Goal: Task Accomplishment & Management: Complete application form

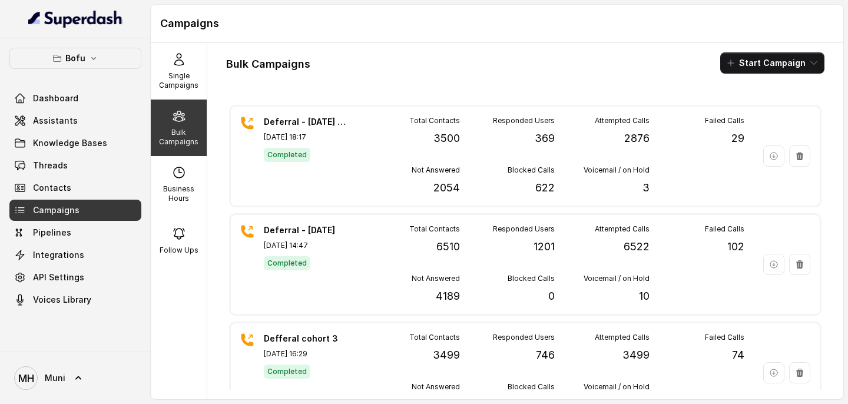
scroll to position [436, 0]
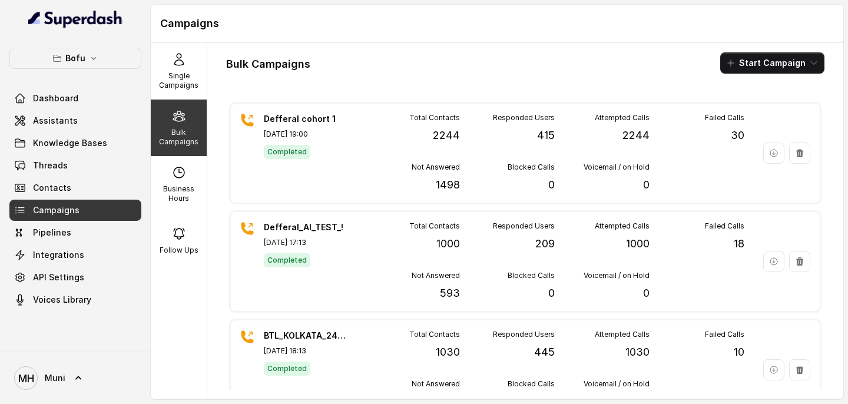
click at [57, 210] on span "Campaigns" at bounding box center [56, 210] width 47 height 12
click at [778, 67] on button "Start Campaign" at bounding box center [772, 62] width 104 height 21
click at [369, 59] on div "Bulk Campaigns Start Campaign" at bounding box center [525, 62] width 598 height 21
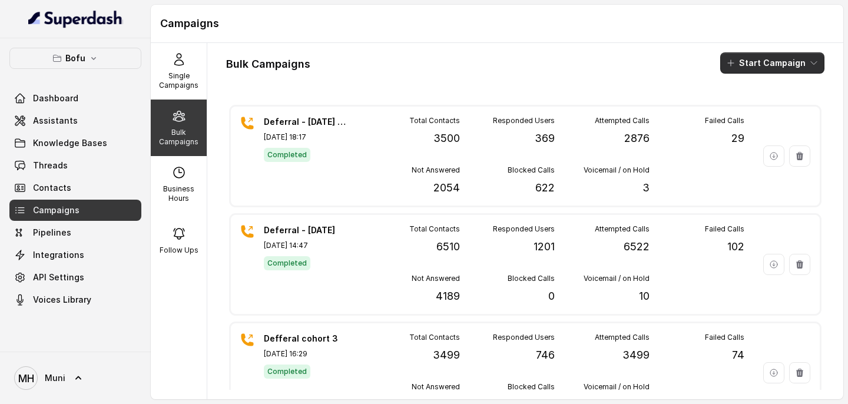
click at [745, 67] on button "Start Campaign" at bounding box center [772, 62] width 104 height 21
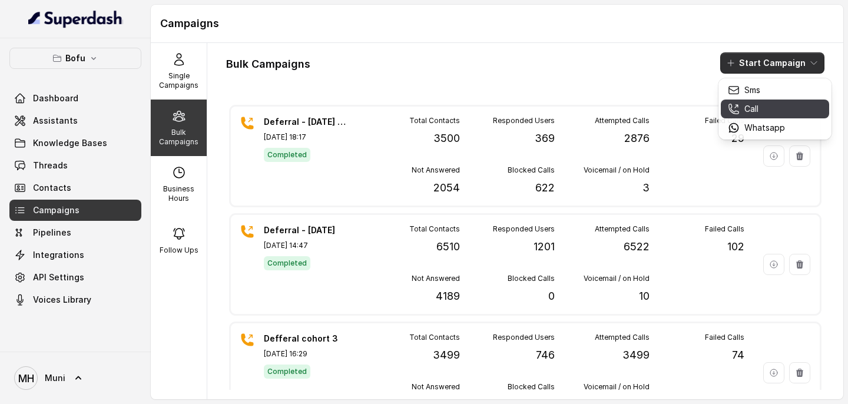
click at [750, 108] on p "Call" at bounding box center [752, 109] width 14 height 12
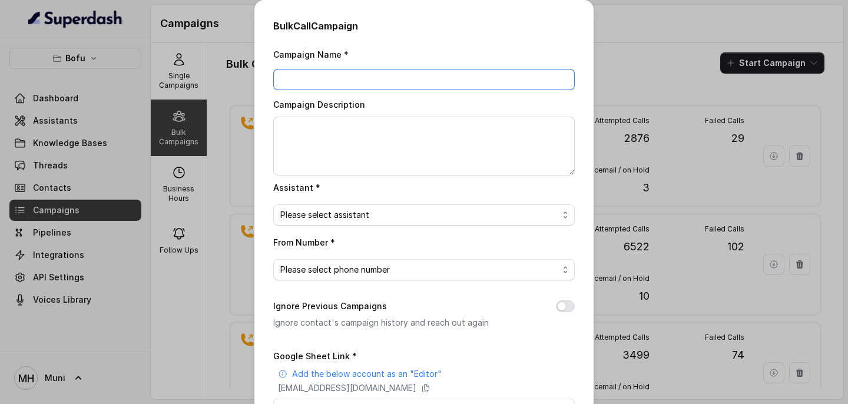
click at [352, 80] on input "Campaign Name *" at bounding box center [424, 79] width 302 height 21
type input "Deferral - [DATE]"
click at [399, 217] on span "Please select assistant" at bounding box center [419, 215] width 278 height 14
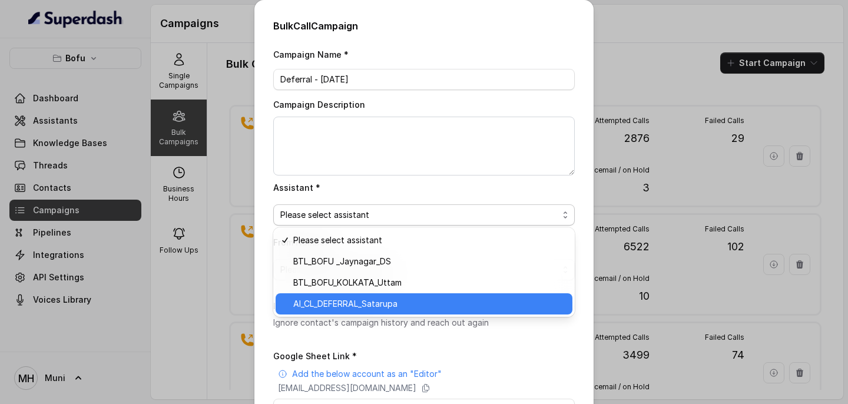
click at [369, 305] on span "AI_CL_DEFERRAL_Satarupa" at bounding box center [429, 304] width 272 height 14
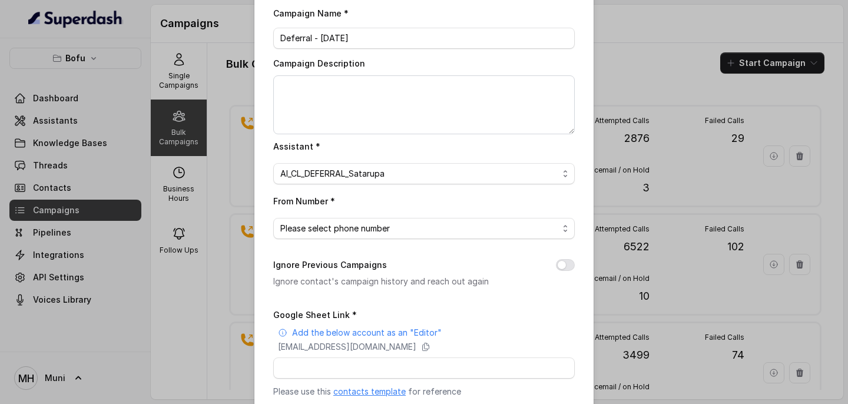
scroll to position [56, 0]
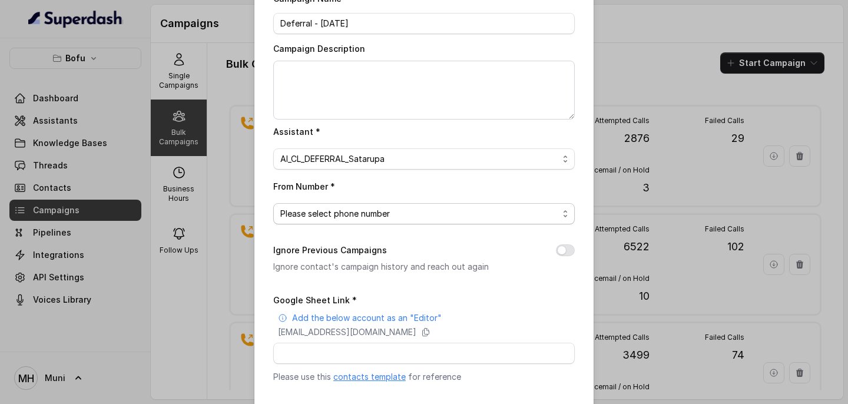
click at [361, 219] on span "Please select phone number" at bounding box center [419, 214] width 278 height 14
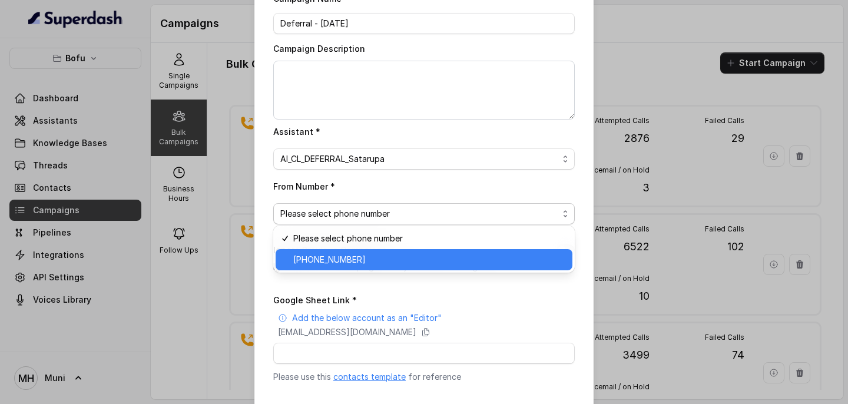
click at [351, 260] on span "[PHONE_NUMBER]" at bounding box center [429, 260] width 272 height 14
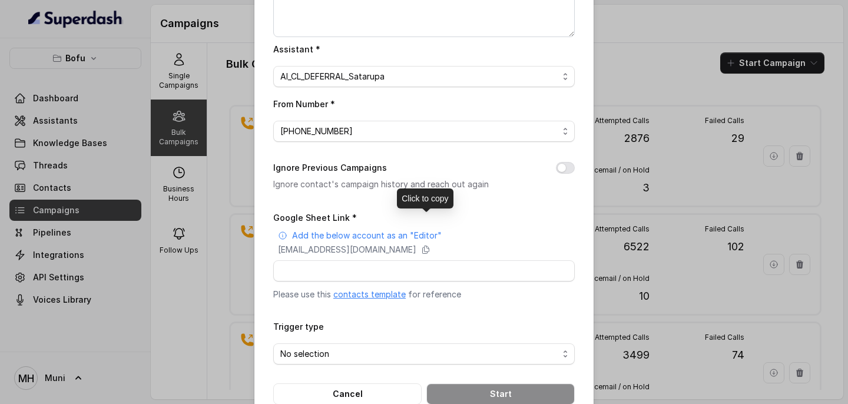
scroll to position [166, 0]
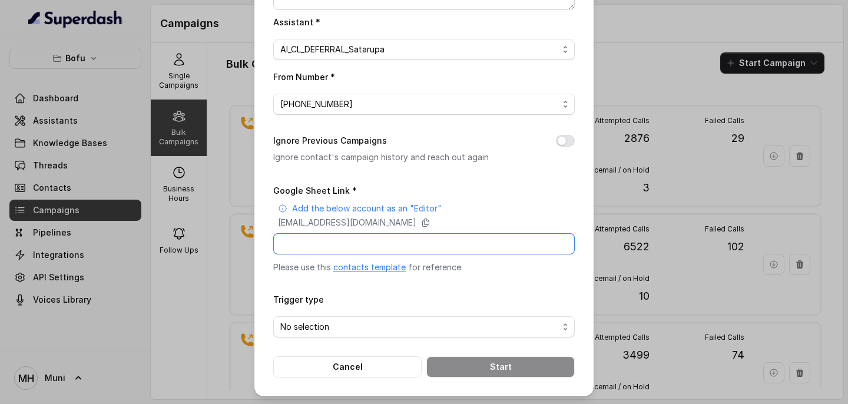
click at [350, 239] on input "Google Sheet Link *" at bounding box center [424, 243] width 302 height 21
click at [378, 266] on link "contacts template" at bounding box center [369, 267] width 72 height 10
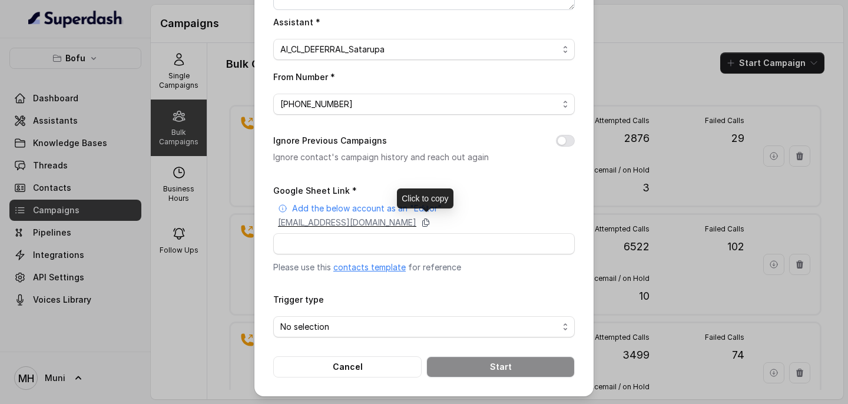
click at [429, 223] on icon at bounding box center [426, 223] width 6 height 8
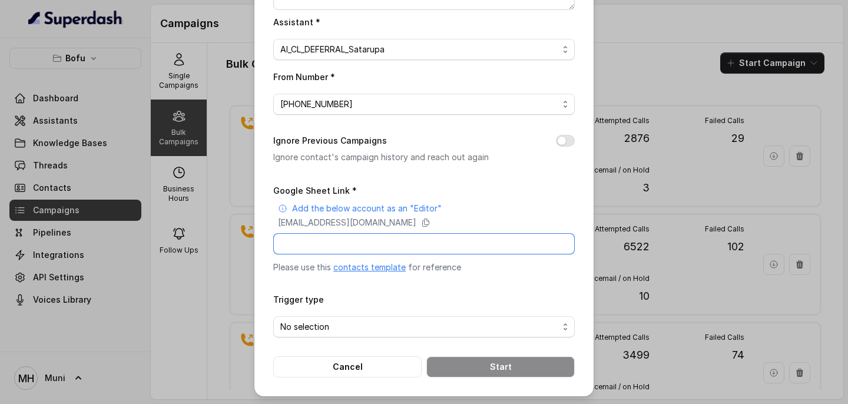
click at [337, 240] on input "Google Sheet Link *" at bounding box center [424, 243] width 302 height 21
paste input "[URL][DOMAIN_NAME]"
type input "[URL][DOMAIN_NAME]"
click at [395, 320] on span "No selection" at bounding box center [419, 327] width 278 height 14
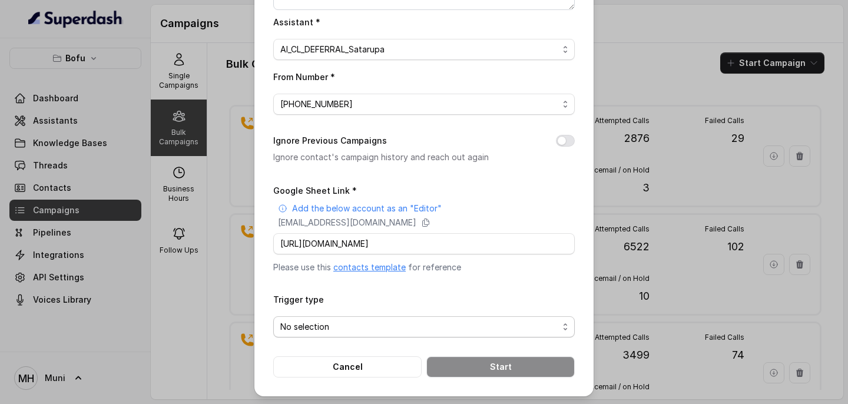
scroll to position [0, 0]
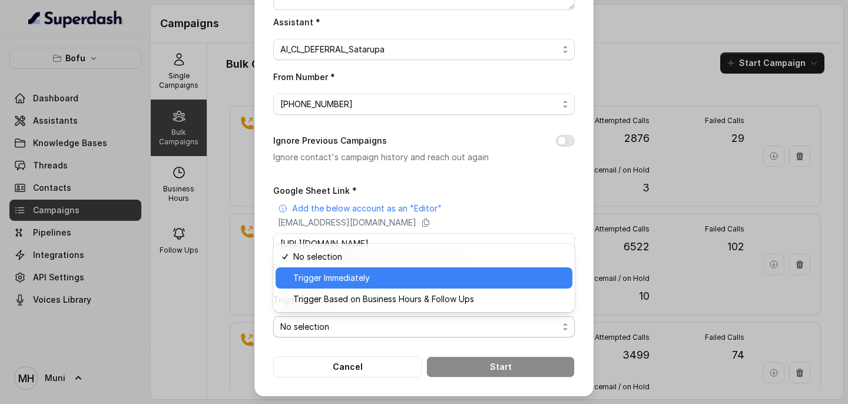
click at [379, 277] on span "Trigger Immediately" at bounding box center [429, 278] width 272 height 14
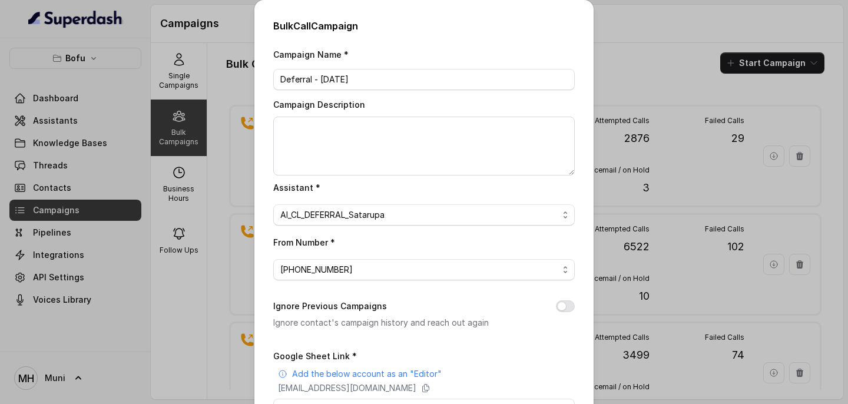
scroll to position [166, 0]
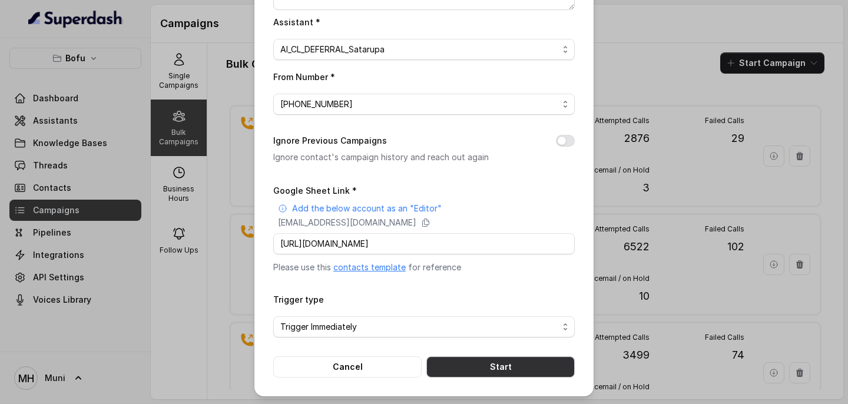
click at [482, 369] on button "Start" at bounding box center [500, 366] width 148 height 21
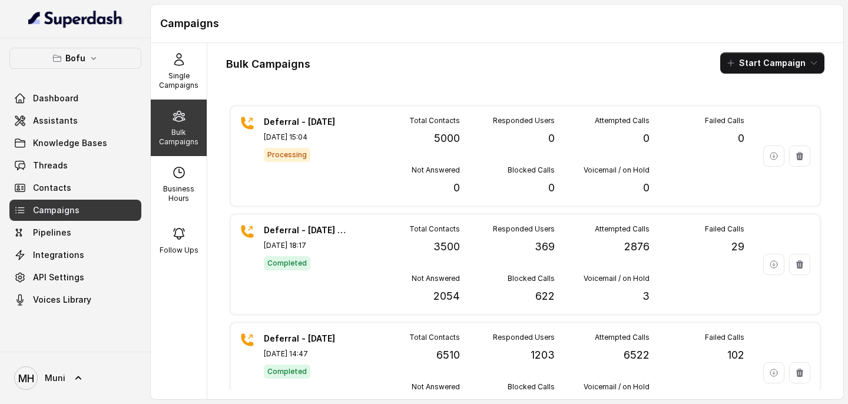
click at [527, 72] on div "Bulk Campaigns Start Campaign" at bounding box center [525, 62] width 598 height 21
